Goal: Navigation & Orientation: Find specific page/section

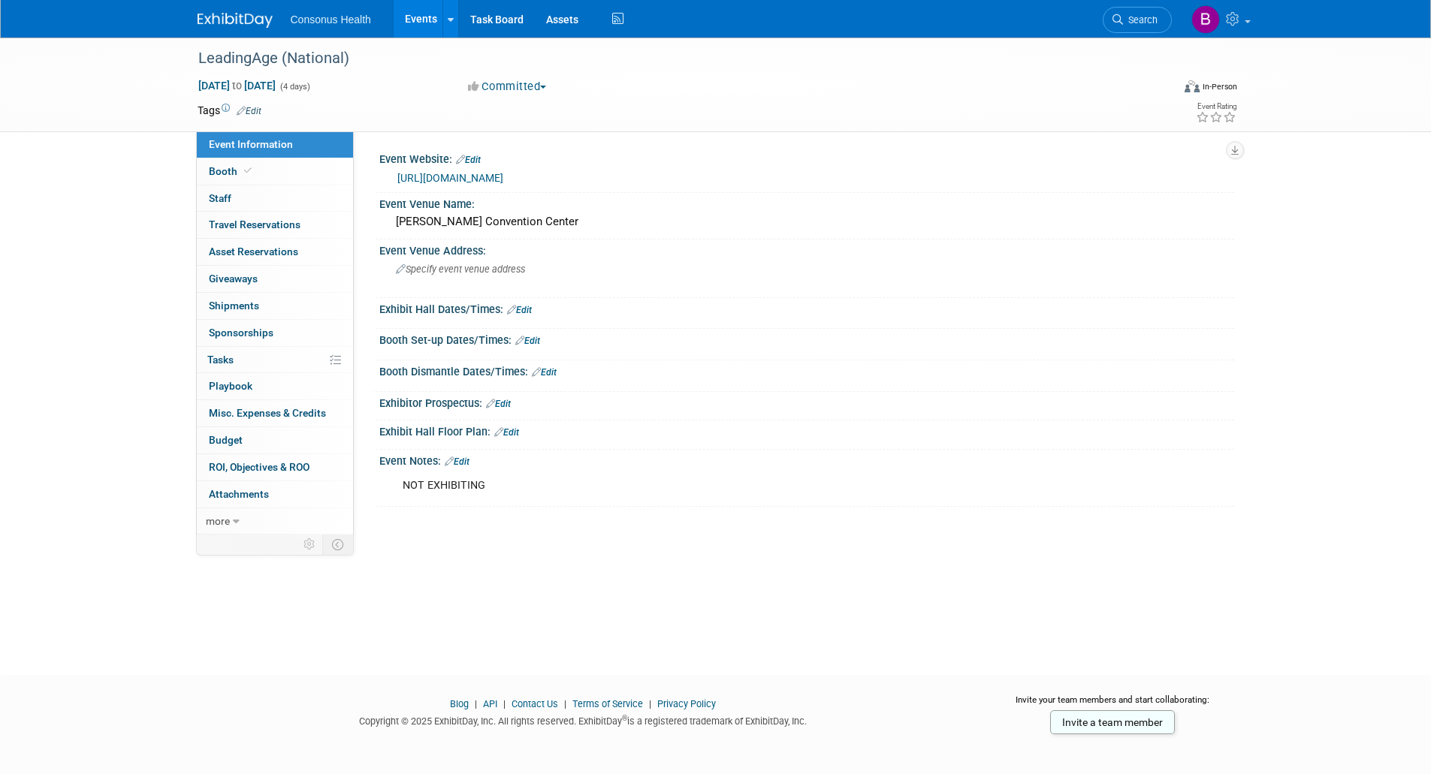
click at [415, 20] on link "Events" at bounding box center [421, 19] width 55 height 38
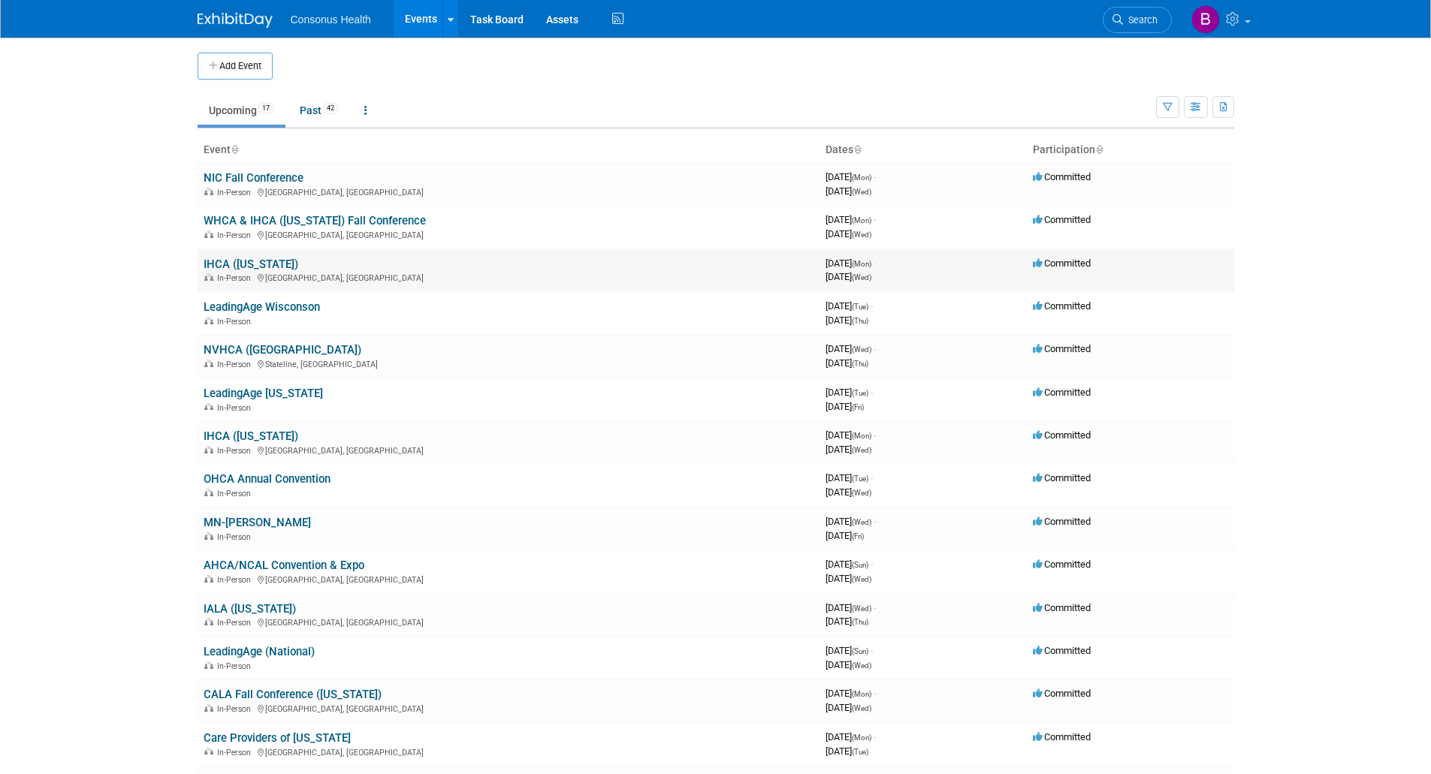
click at [225, 266] on link "IHCA ([US_STATE])" at bounding box center [251, 265] width 95 height 14
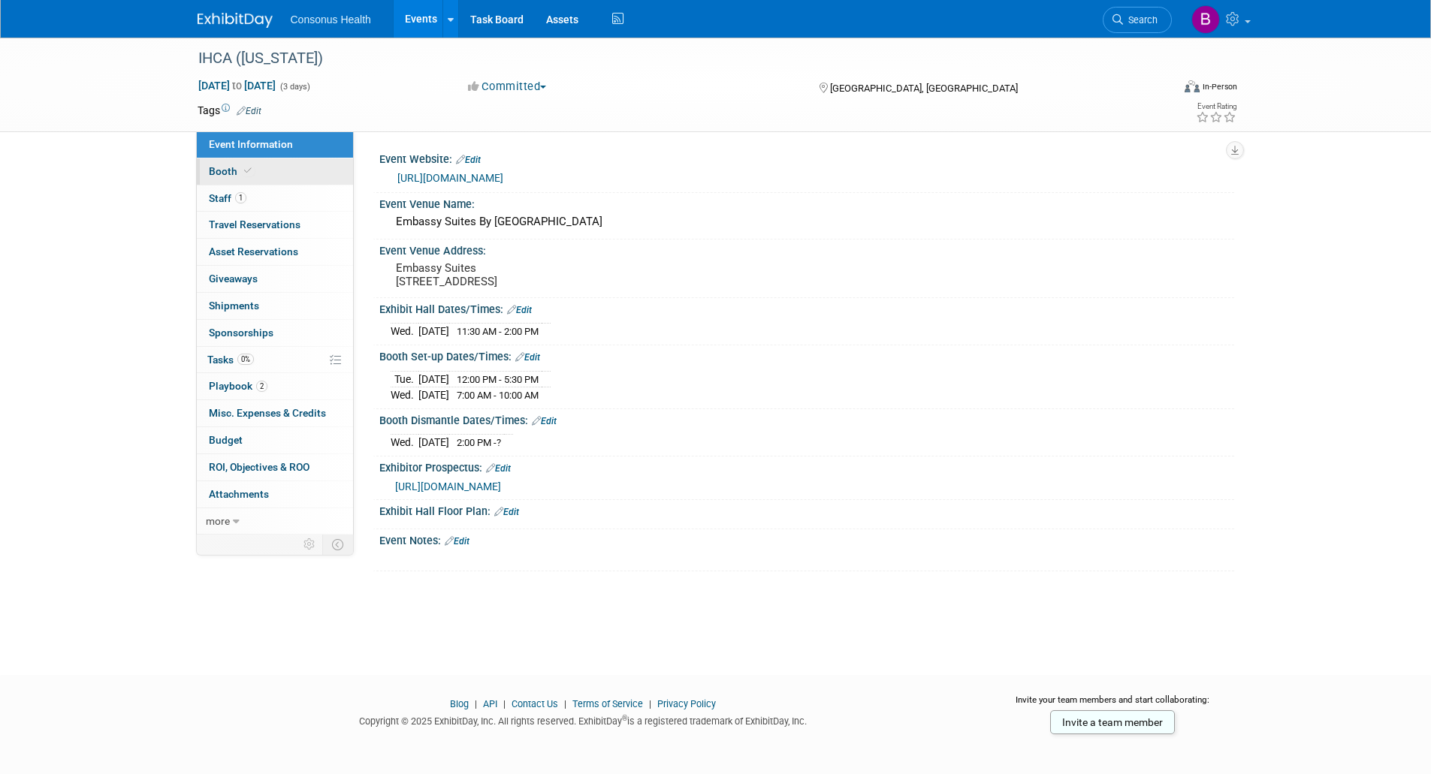
click at [226, 164] on link "Booth" at bounding box center [275, 171] width 156 height 26
